Goal: Task Accomplishment & Management: Manage account settings

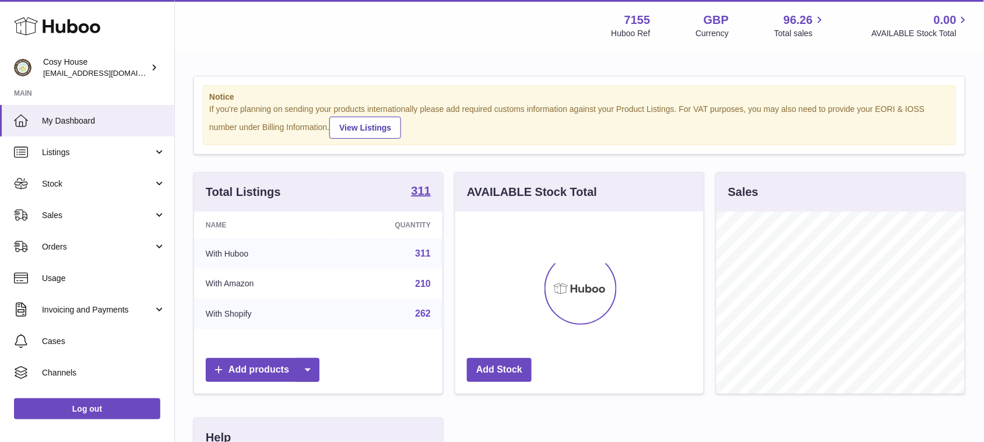
scroll to position [181, 248]
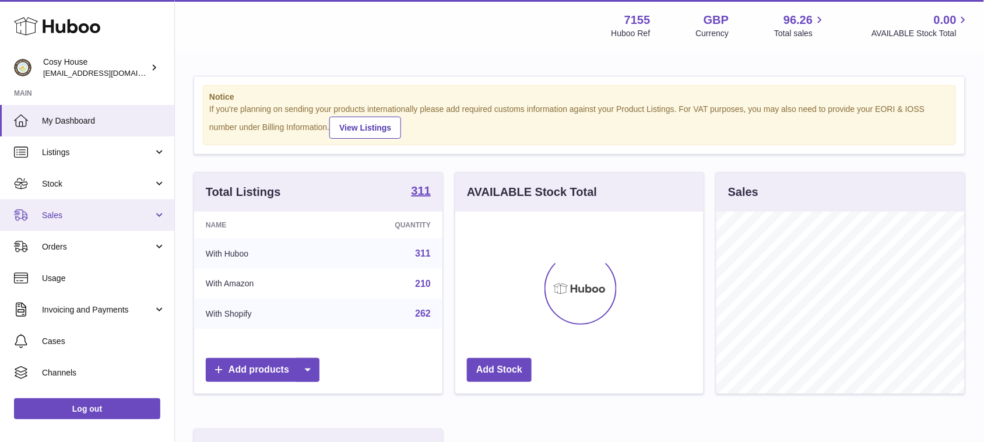
click at [65, 217] on span "Sales" at bounding box center [97, 215] width 111 height 11
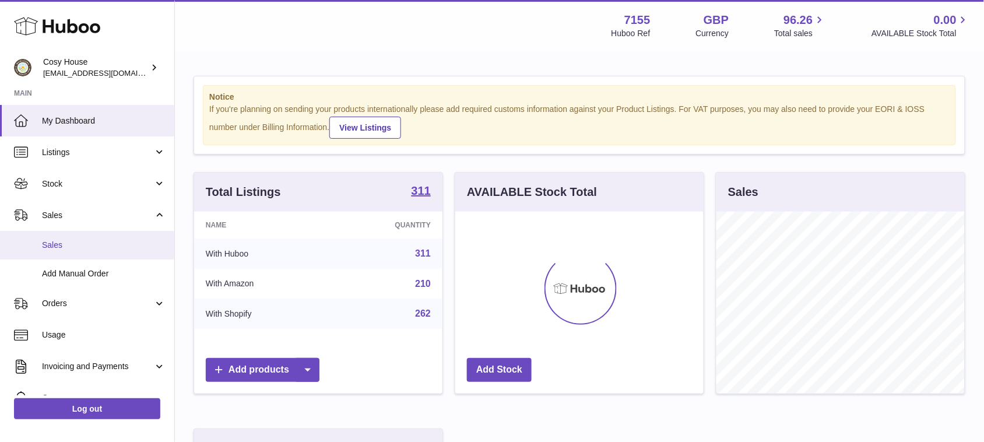
click at [56, 243] on span "Sales" at bounding box center [104, 245] width 124 height 11
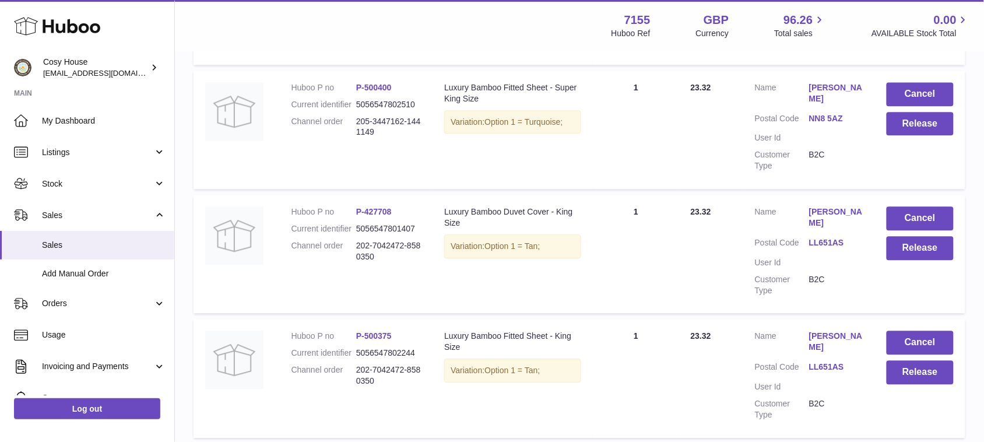
scroll to position [729, 0]
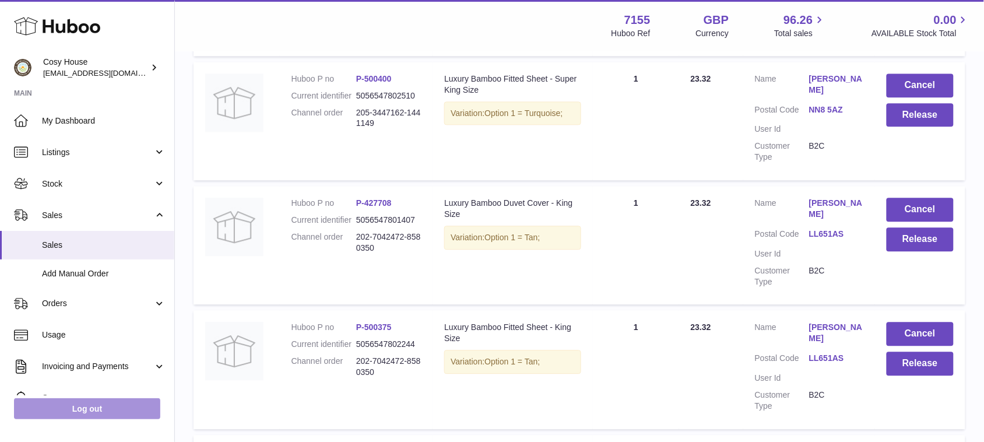
click at [88, 412] on link "Log out" at bounding box center [87, 408] width 146 height 21
